Goal: Task Accomplishment & Management: Manage account settings

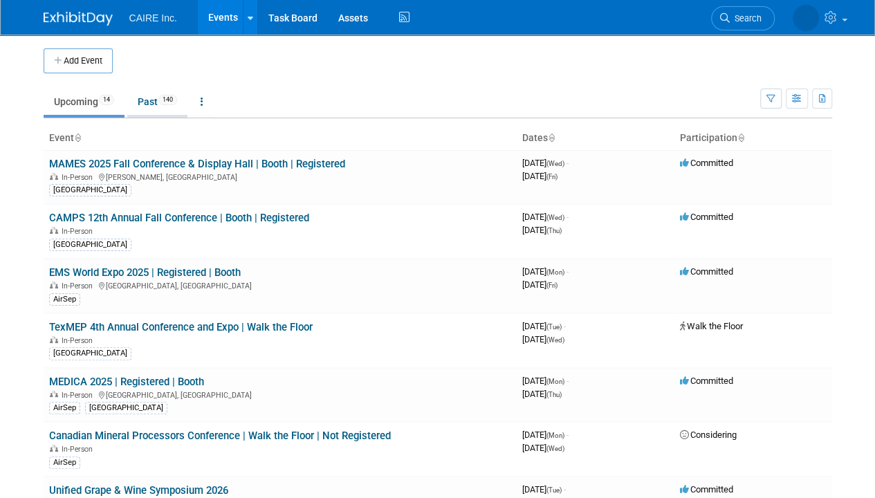
click at [147, 107] on link "Past 140" at bounding box center [157, 102] width 60 height 26
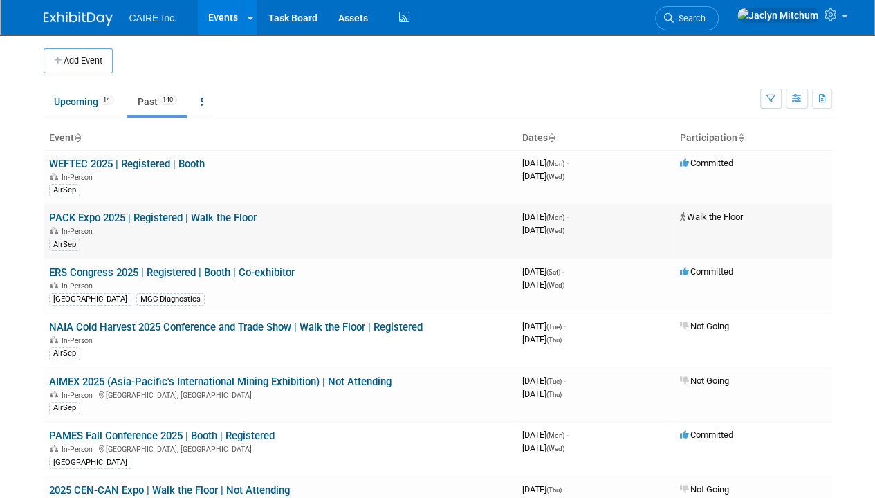
click at [288, 225] on div "In-Person" at bounding box center [280, 230] width 462 height 11
click at [238, 216] on link "PACK Expo 2025 | Registered | Walk the Floor" at bounding box center [153, 218] width 208 height 12
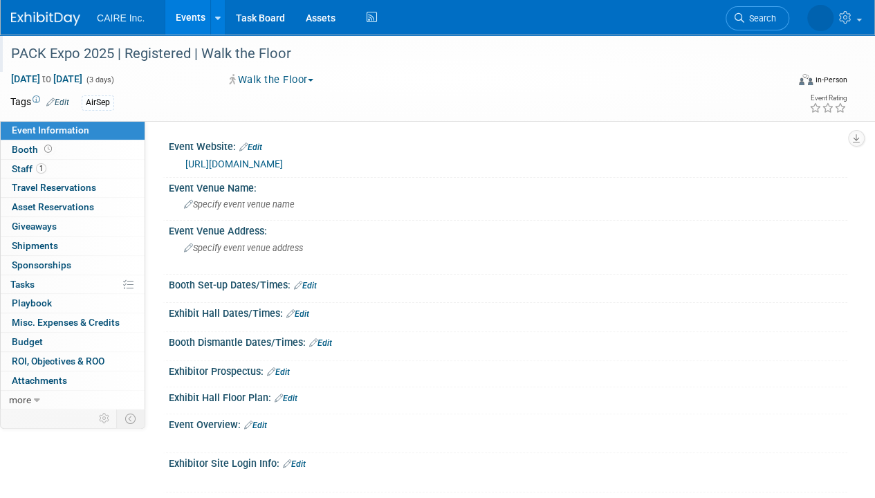
click at [300, 49] on div "PACK Expo 2025 | Registered | Walk the Floor" at bounding box center [391, 54] width 770 height 25
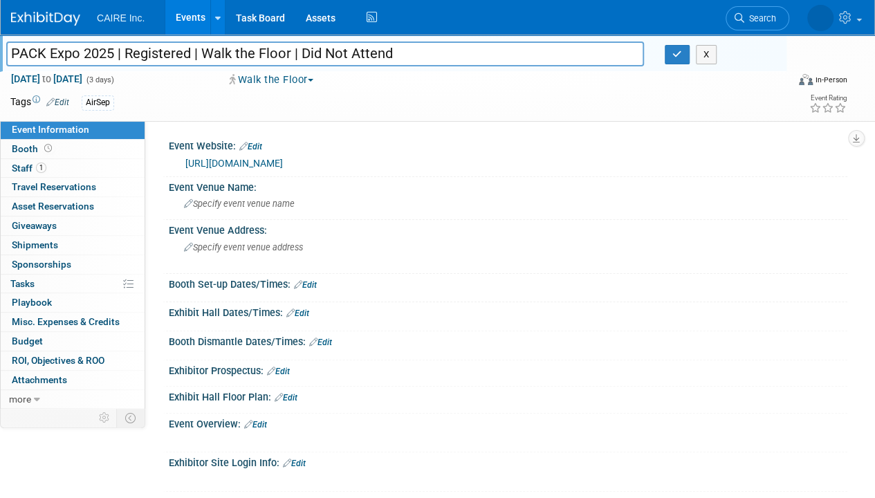
type input "PACK Expo 2025 | Registered | Walk the Floor | Did Not Attend"
click at [262, 79] on button "Walk the Floor" at bounding box center [272, 80] width 94 height 15
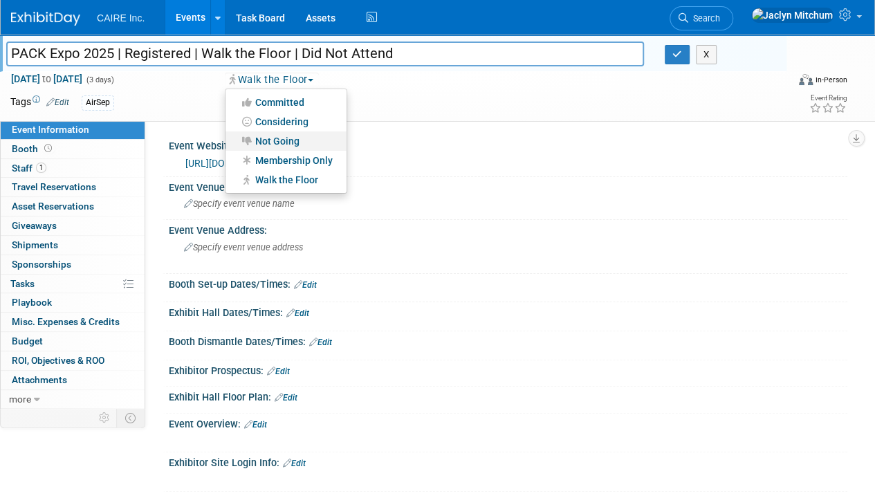
click at [260, 135] on link "Not Going" at bounding box center [286, 140] width 121 height 19
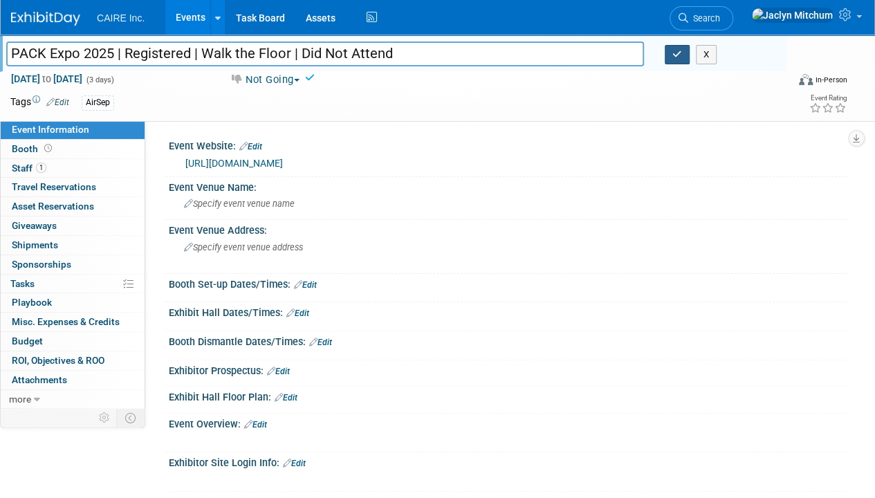
click at [678, 50] on icon "button" at bounding box center [678, 54] width 10 height 9
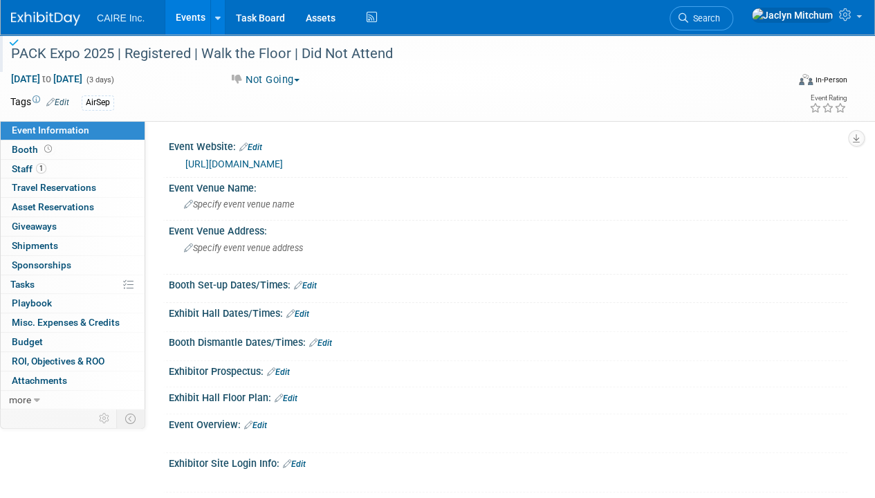
click at [194, 12] on link "Events" at bounding box center [190, 17] width 51 height 35
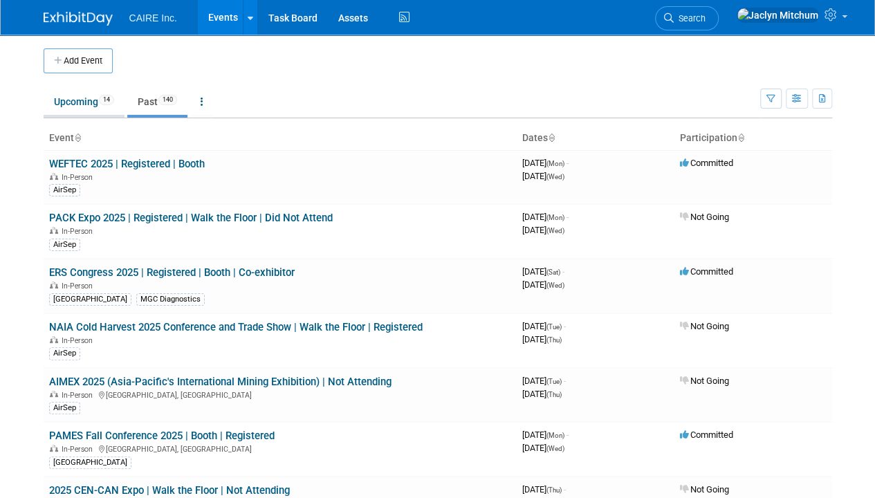
click at [62, 96] on link "Upcoming 14" at bounding box center [84, 102] width 81 height 26
